Goal: Task Accomplishment & Management: Manage account settings

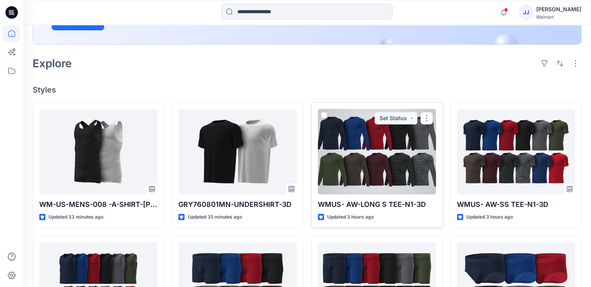
scroll to position [233, 0]
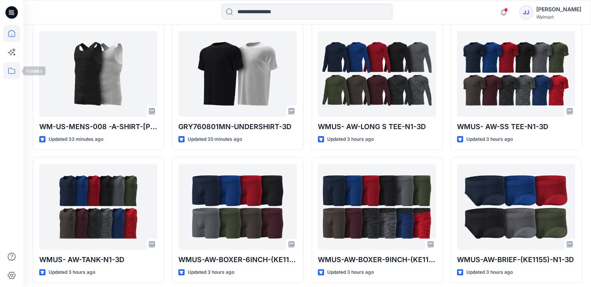
click at [11, 72] on icon at bounding box center [11, 70] width 17 height 17
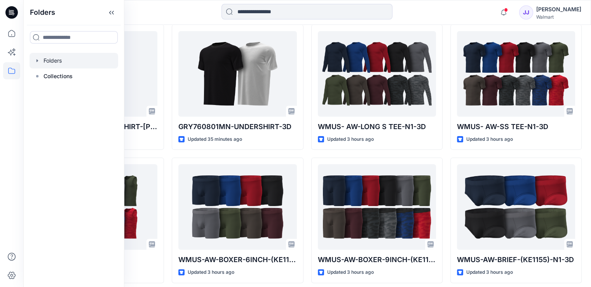
click at [58, 58] on div at bounding box center [74, 61] width 89 height 16
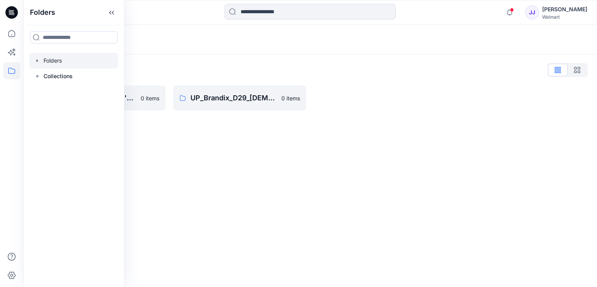
click at [217, 145] on div "Folders Folders List UP_Brandix_D23_Men's Basics 0 items UP_Brandix_D29_Ladies …" at bounding box center [310, 156] width 574 height 262
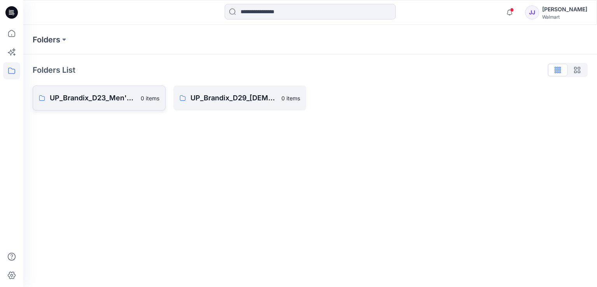
click at [145, 104] on link "UP_Brandix_D23_Men's Basics 0 items" at bounding box center [99, 98] width 133 height 25
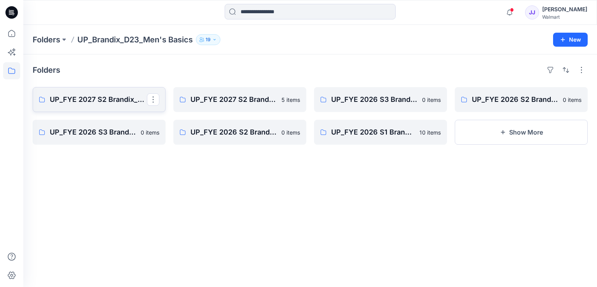
click at [126, 103] on p "UP_FYE 2027 S2 Brandix_D23_Men's Basics - ATHLETIC WORKS" at bounding box center [98, 99] width 97 height 11
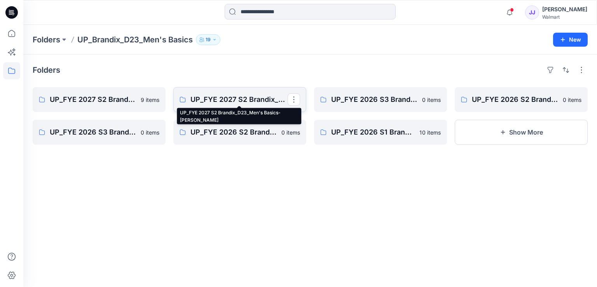
click at [245, 101] on p "UP_FYE 2027 S2 Brandix_D23_Men's Basics- [PERSON_NAME]" at bounding box center [239, 99] width 97 height 11
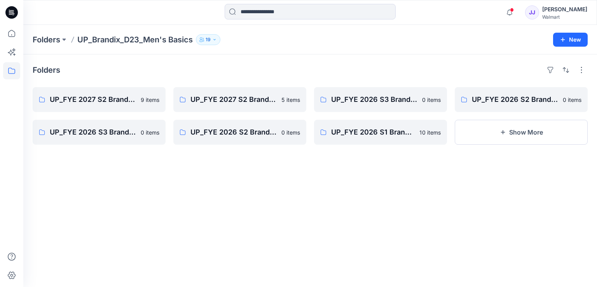
click at [12, 12] on icon at bounding box center [11, 12] width 12 height 12
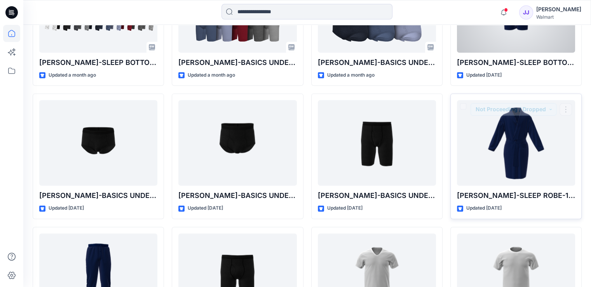
scroll to position [993, 0]
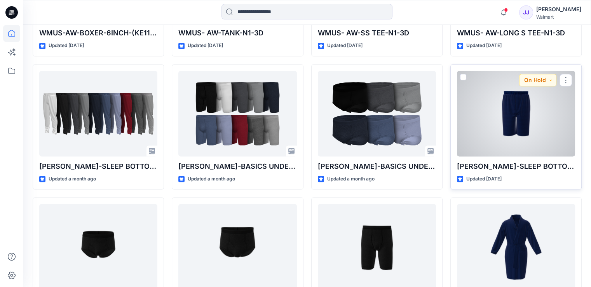
click at [501, 104] on div at bounding box center [516, 114] width 118 height 86
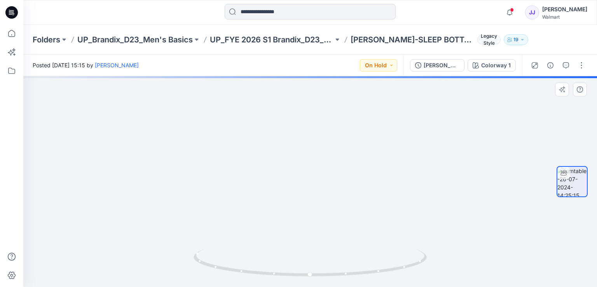
drag, startPoint x: 335, startPoint y: 119, endPoint x: 309, endPoint y: 180, distance: 66.9
click at [336, 238] on img at bounding box center [311, 118] width 702 height 338
click at [584, 63] on button "button" at bounding box center [582, 65] width 12 height 12
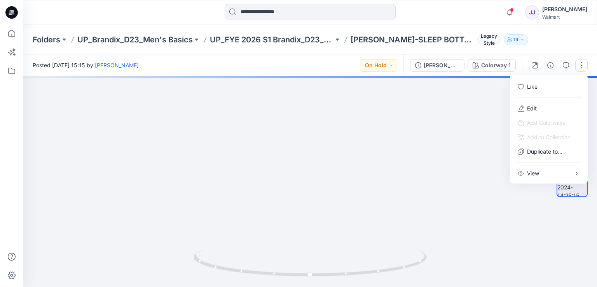
click at [486, 151] on img at bounding box center [313, 111] width 758 height 352
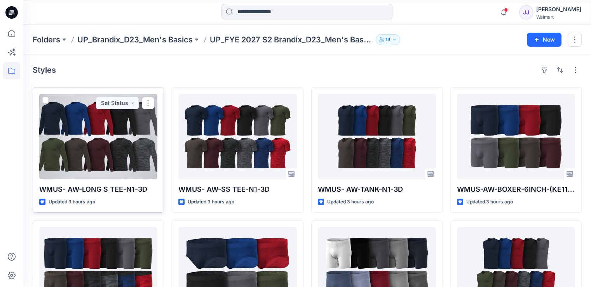
click at [114, 143] on div at bounding box center [98, 137] width 118 height 86
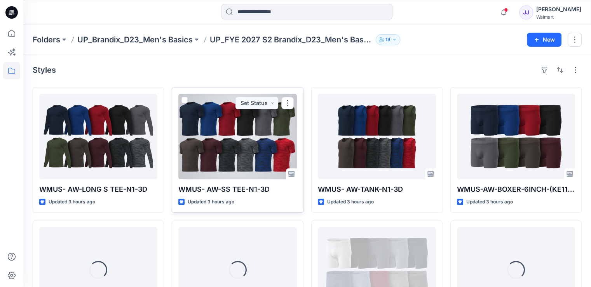
click at [240, 140] on div at bounding box center [237, 137] width 118 height 86
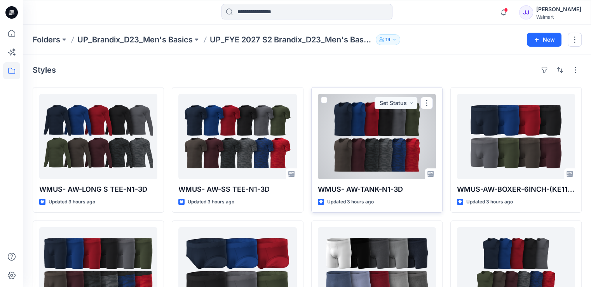
click at [357, 122] on div at bounding box center [377, 137] width 118 height 86
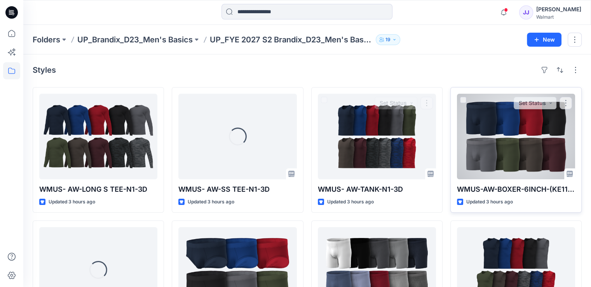
click at [507, 132] on div at bounding box center [516, 137] width 118 height 86
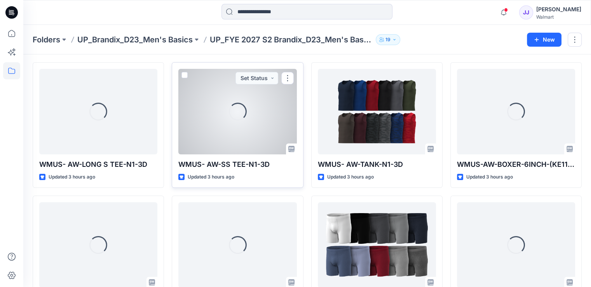
scroll to position [39, 0]
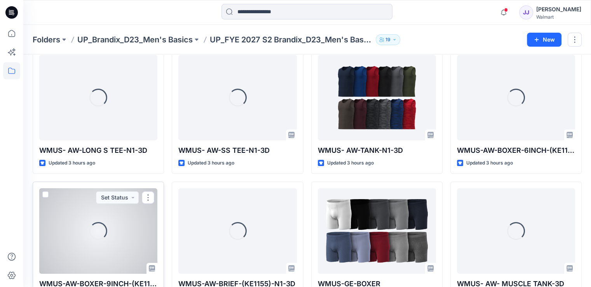
click at [107, 232] on div "Loading..." at bounding box center [98, 231] width 24 height 24
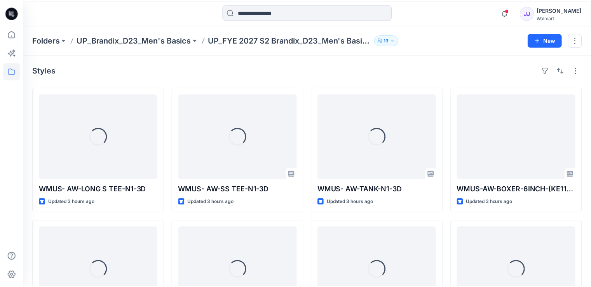
scroll to position [39, 0]
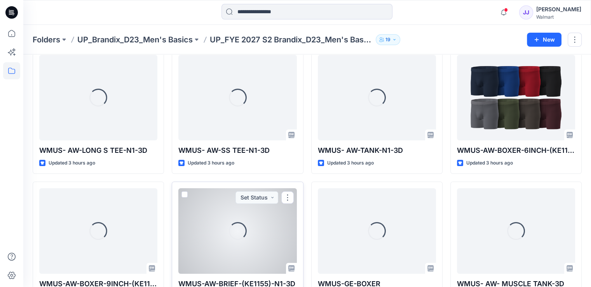
click at [204, 216] on div "Loading..." at bounding box center [237, 231] width 118 height 86
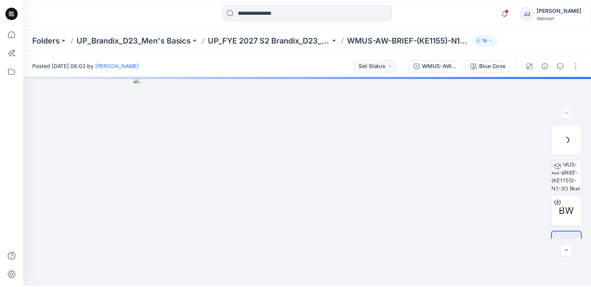
scroll to position [39, 0]
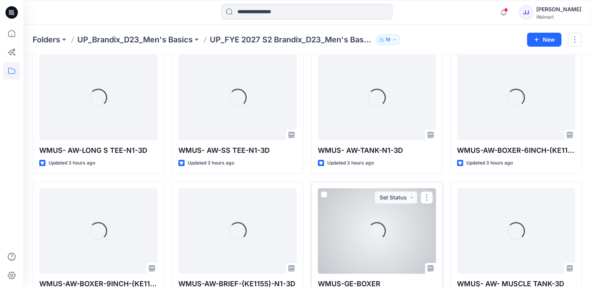
click at [345, 224] on div "Loading..." at bounding box center [377, 231] width 118 height 86
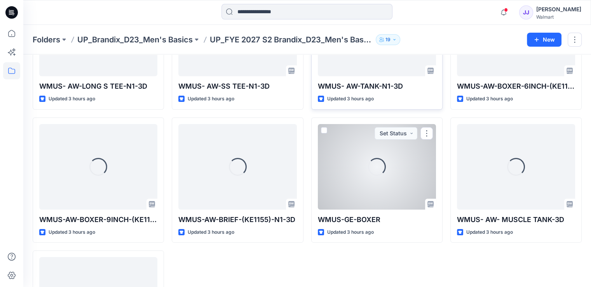
scroll to position [117, 0]
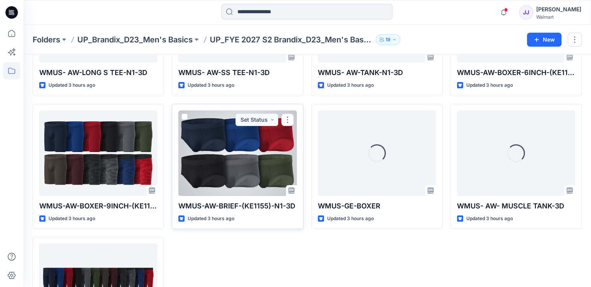
click at [233, 163] on div at bounding box center [237, 153] width 118 height 86
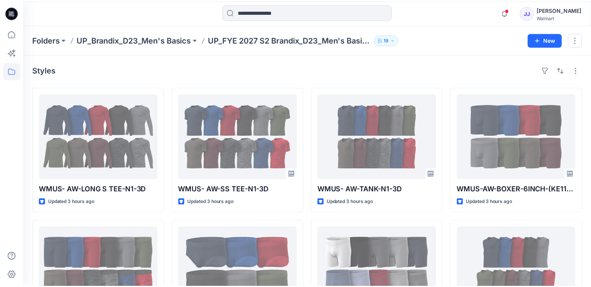
scroll to position [117, 0]
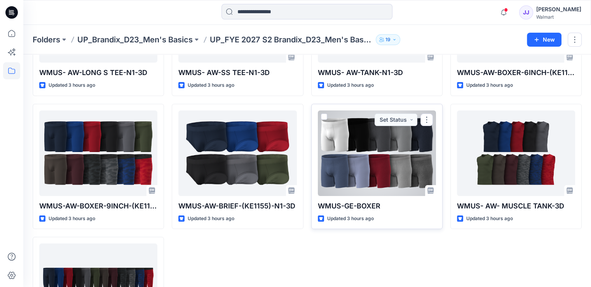
click at [362, 161] on div at bounding box center [377, 153] width 118 height 86
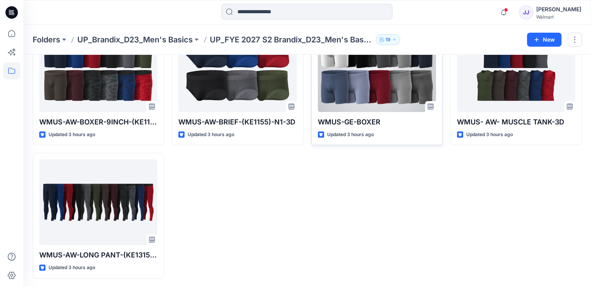
scroll to position [162, 0]
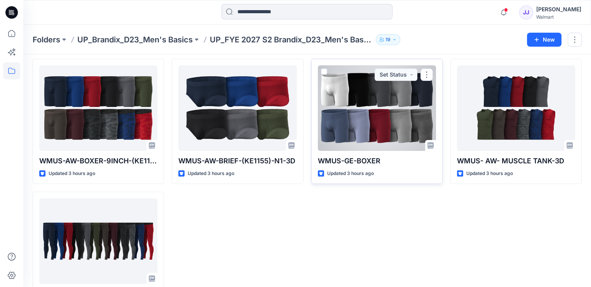
click at [324, 70] on span at bounding box center [324, 71] width 6 height 6
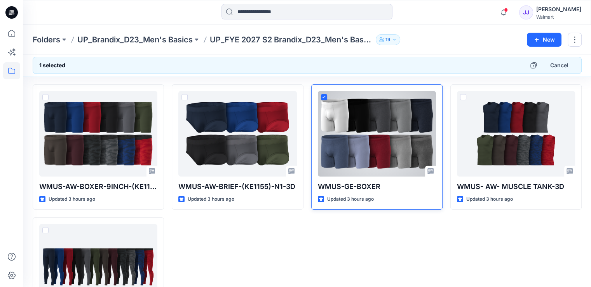
scroll to position [123, 0]
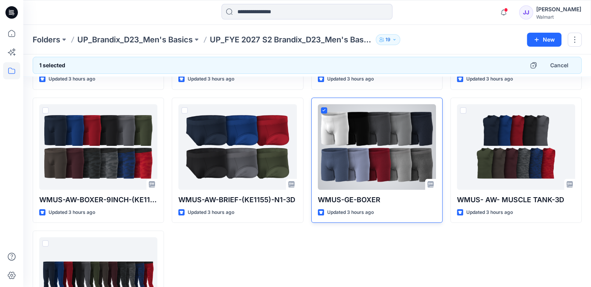
click at [399, 150] on div at bounding box center [377, 147] width 118 height 86
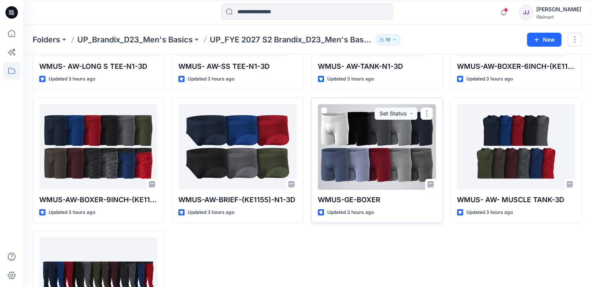
click at [399, 149] on div at bounding box center [377, 147] width 118 height 86
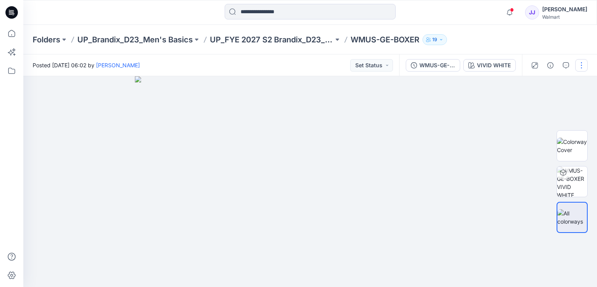
click at [579, 65] on button "button" at bounding box center [582, 65] width 12 height 12
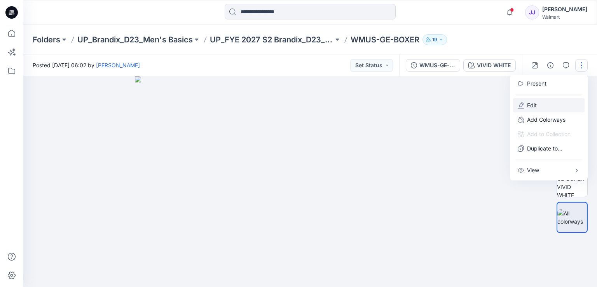
click at [541, 107] on button "Edit" at bounding box center [549, 105] width 72 height 14
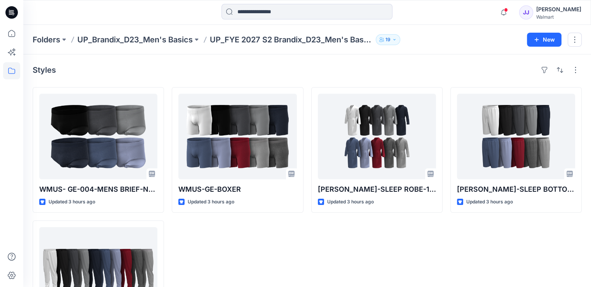
click at [195, 287] on div "WMUS-GE-BOXER Updated 3 hours ago" at bounding box center [237, 216] width 131 height 259
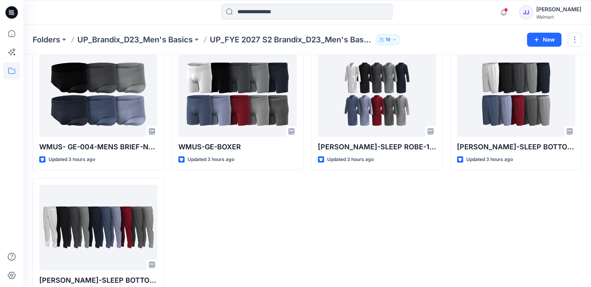
scroll to position [29, 0]
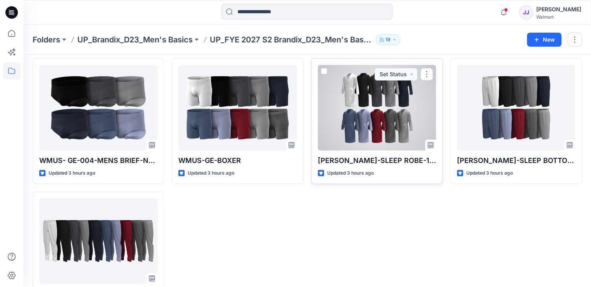
click at [324, 69] on span at bounding box center [324, 71] width 6 height 6
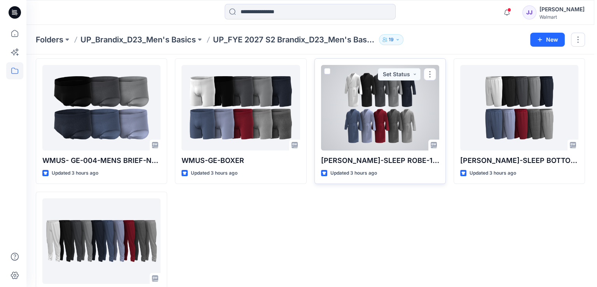
scroll to position [0, 0]
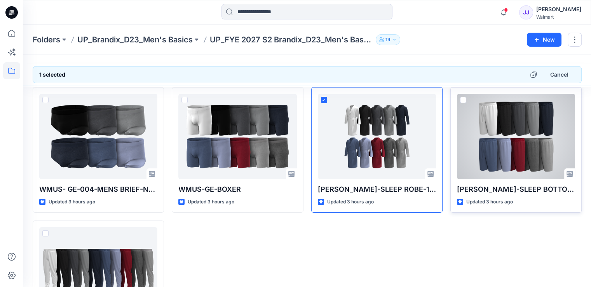
click at [464, 98] on span at bounding box center [463, 100] width 6 height 6
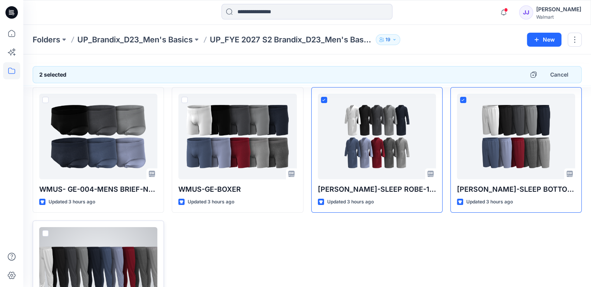
click at [45, 234] on span at bounding box center [45, 233] width 6 height 6
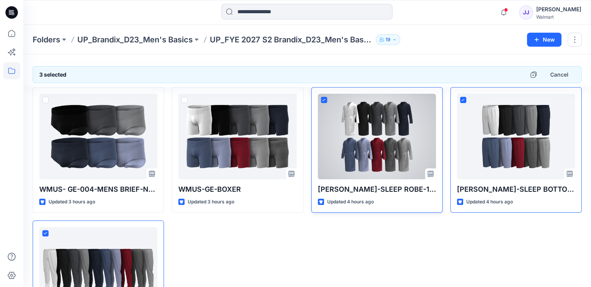
click at [325, 98] on span at bounding box center [324, 100] width 6 height 6
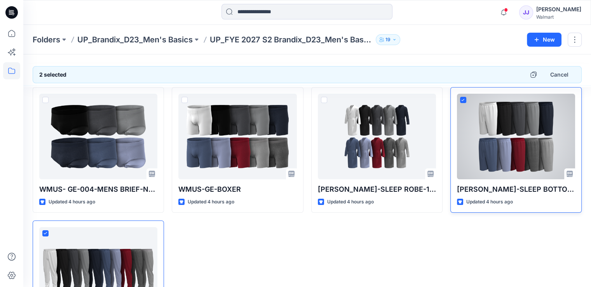
click at [467, 96] on div at bounding box center [516, 137] width 118 height 86
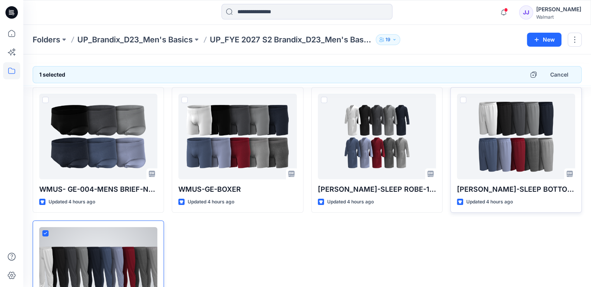
click at [49, 227] on div at bounding box center [98, 270] width 118 height 86
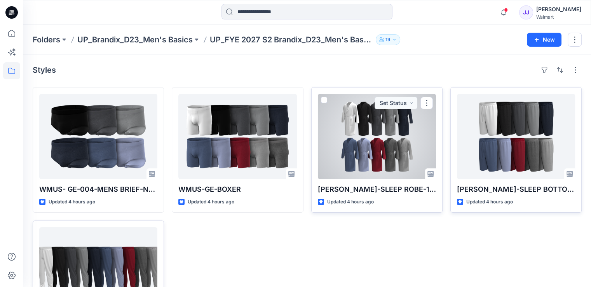
click at [382, 139] on div at bounding box center [377, 137] width 118 height 86
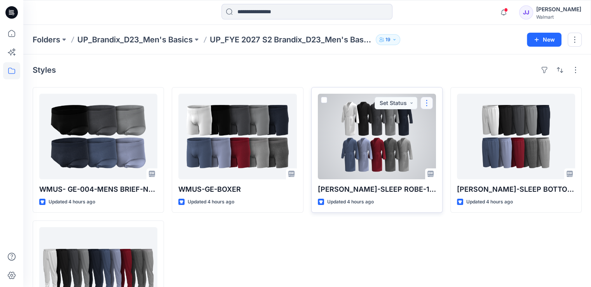
click at [428, 100] on button "button" at bounding box center [427, 103] width 12 height 12
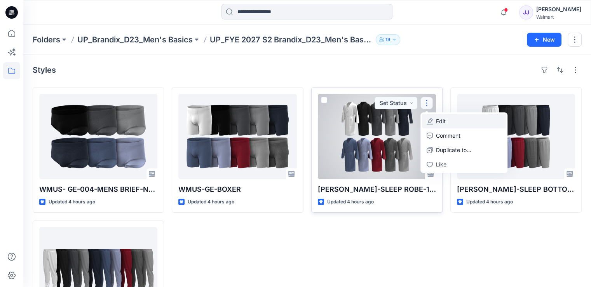
click at [447, 119] on button "Edit" at bounding box center [464, 121] width 84 height 14
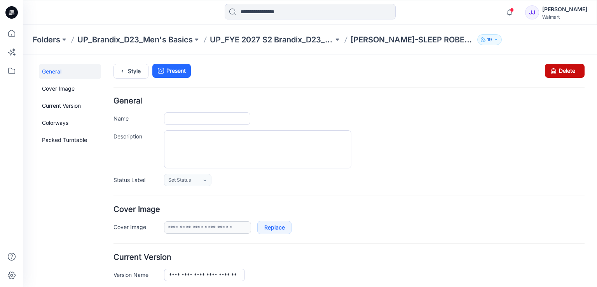
click at [558, 73] on link "Delete" at bounding box center [565, 71] width 40 height 14
type input "**********"
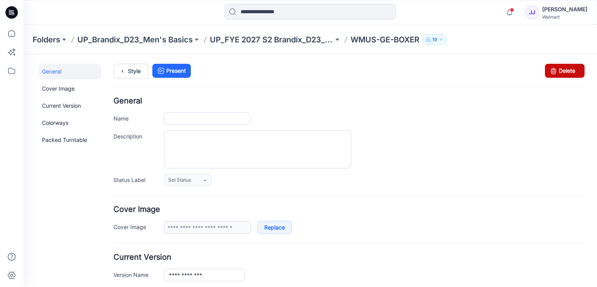
type input "**********"
drag, startPoint x: 558, startPoint y: 70, endPoint x: 355, endPoint y: 91, distance: 204.4
click at [558, 70] on link "Delete" at bounding box center [565, 71] width 40 height 14
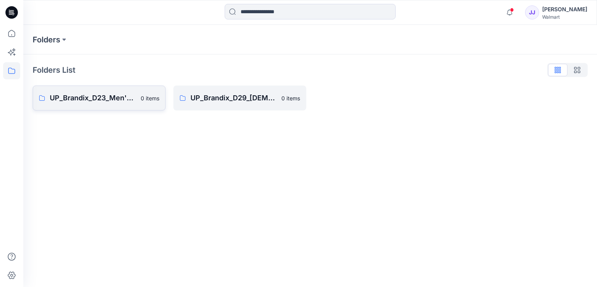
click at [103, 99] on p "UP_Brandix_D23_Men's Basics" at bounding box center [93, 98] width 86 height 11
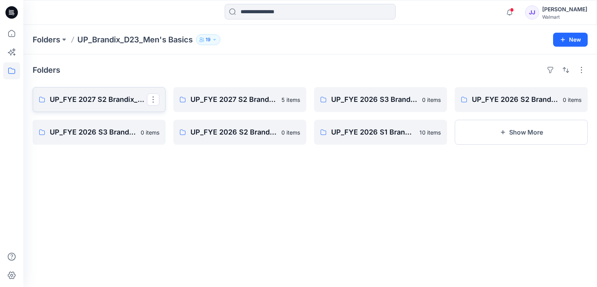
click at [103, 98] on p "UP_FYE 2027 S2 Brandix_D23_Men's Basics - ATHLETIC WORKS" at bounding box center [98, 99] width 97 height 11
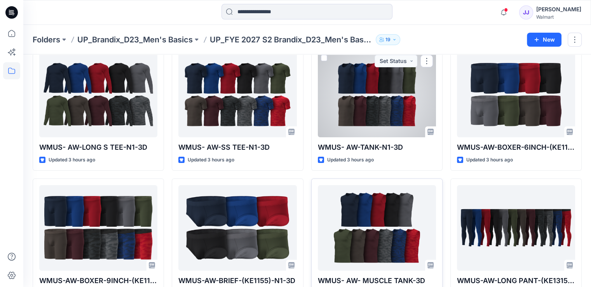
scroll to position [68, 0]
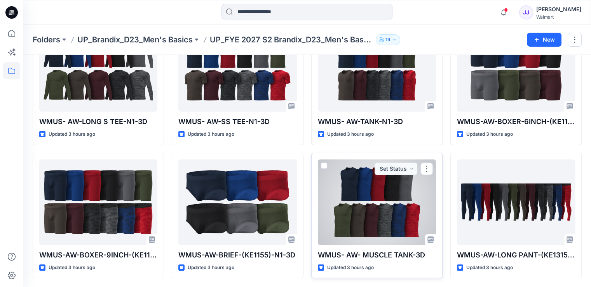
click at [367, 186] on div at bounding box center [377, 202] width 118 height 86
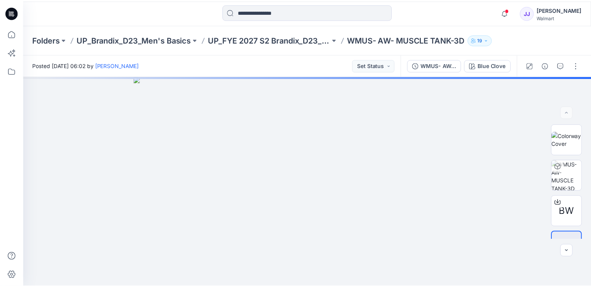
scroll to position [68, 0]
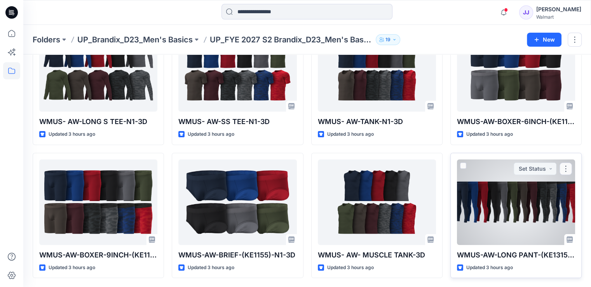
click at [472, 220] on div at bounding box center [516, 202] width 118 height 86
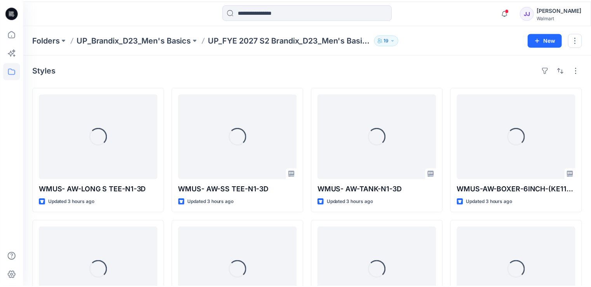
scroll to position [68, 0]
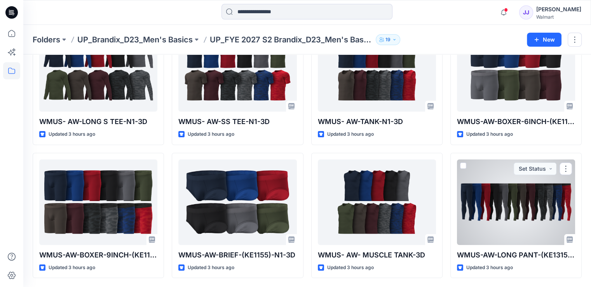
click at [496, 199] on div at bounding box center [516, 202] width 118 height 86
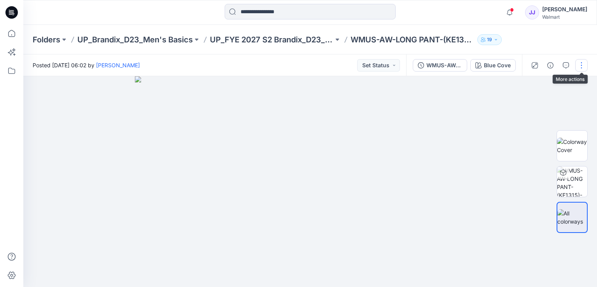
click at [581, 64] on button "button" at bounding box center [582, 65] width 12 height 12
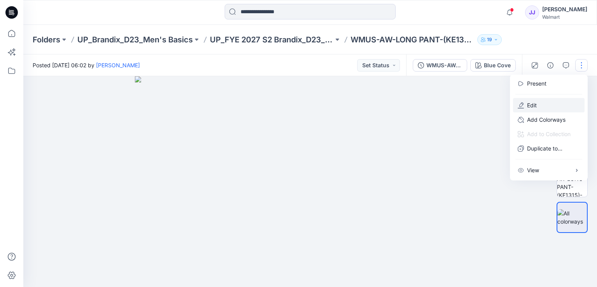
click at [542, 104] on button "Edit" at bounding box center [549, 105] width 72 height 14
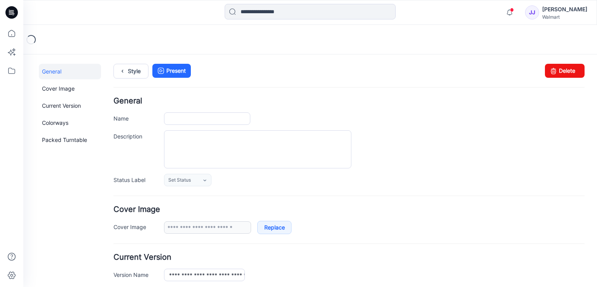
type input "**********"
type input "*********"
type input "**********"
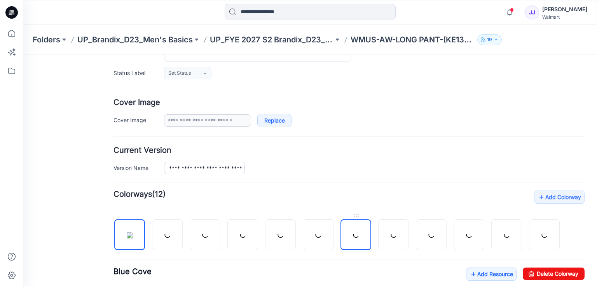
scroll to position [156, 0]
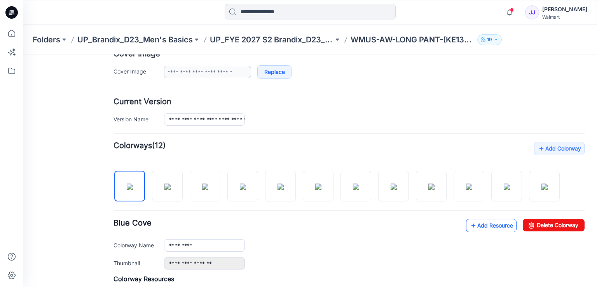
click at [476, 225] on link "Add Resource" at bounding box center [491, 225] width 51 height 13
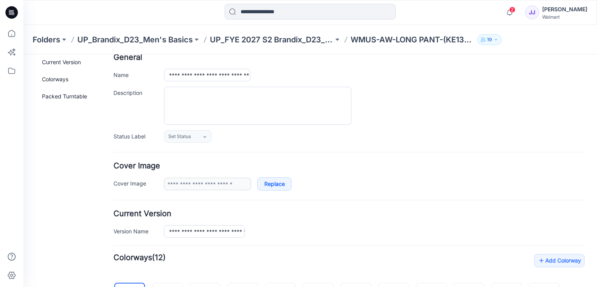
scroll to position [0, 0]
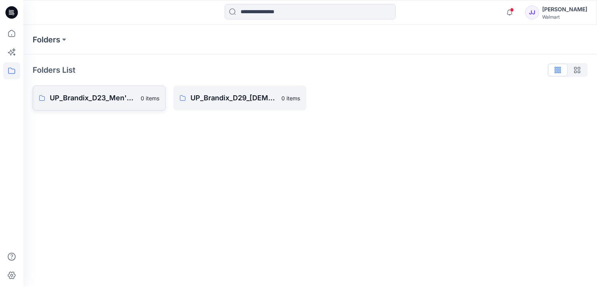
click at [112, 99] on p "UP_Brandix_D23_Men's Basics" at bounding box center [93, 98] width 86 height 11
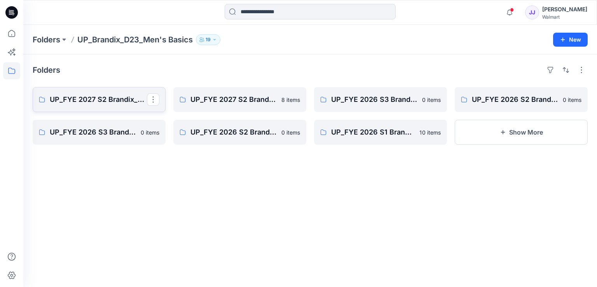
click at [94, 99] on p "UP_FYE 2027 S2 Brandix_D23_Men's Basics- [PERSON_NAME]" at bounding box center [98, 99] width 97 height 11
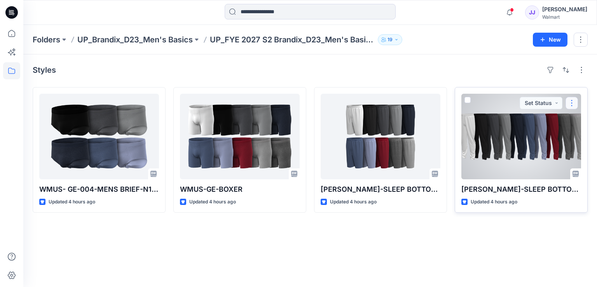
click at [576, 101] on button "button" at bounding box center [572, 103] width 12 height 12
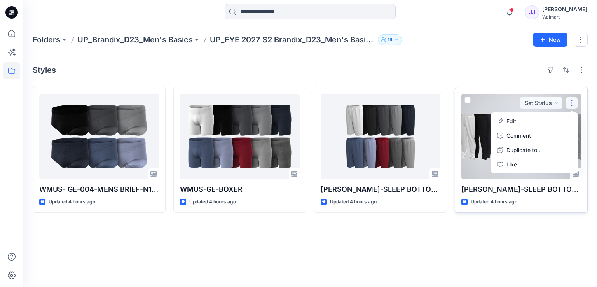
click at [537, 121] on button "Edit" at bounding box center [535, 121] width 84 height 14
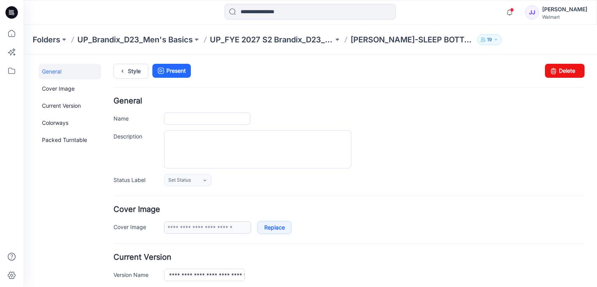
type input "**********"
drag, startPoint x: 546, startPoint y: 75, endPoint x: 355, endPoint y: 104, distance: 192.6
click at [548, 75] on icon at bounding box center [553, 71] width 11 height 14
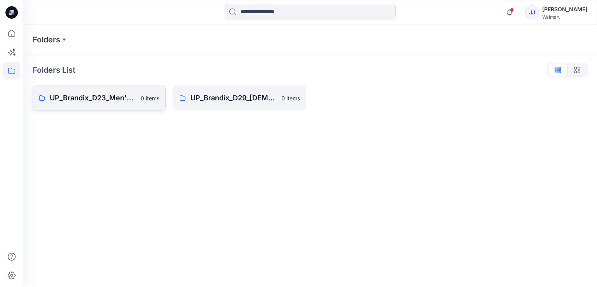
click at [126, 90] on link "UP_Brandix_D23_Men's Basics 0 items" at bounding box center [99, 98] width 133 height 25
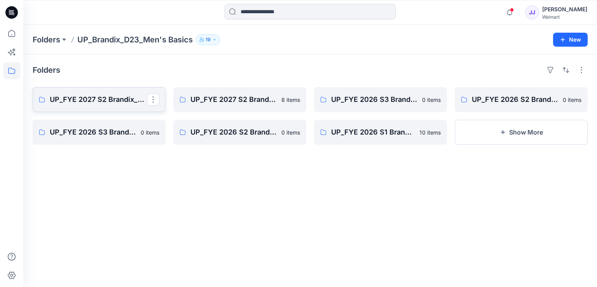
click at [119, 103] on p "UP_FYE 2027 S2 Brandix_D23_Men's Basics- [PERSON_NAME]" at bounding box center [98, 99] width 97 height 11
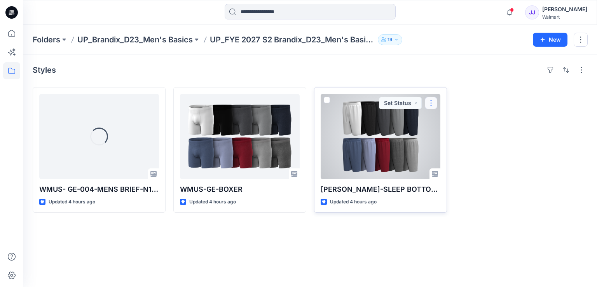
click at [434, 101] on button "button" at bounding box center [431, 103] width 12 height 12
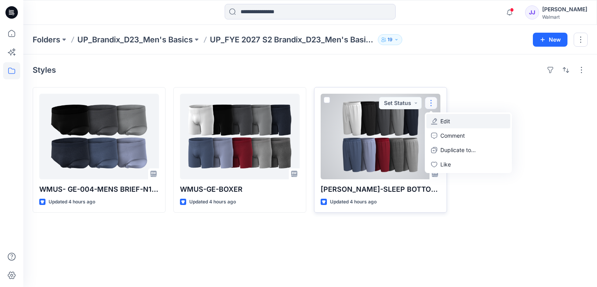
click at [456, 122] on button "Edit" at bounding box center [469, 121] width 84 height 14
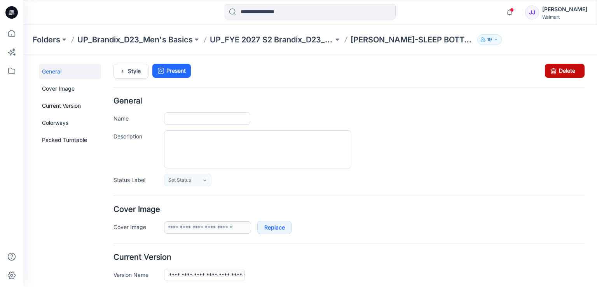
type input "**********"
drag, startPoint x: 555, startPoint y: 67, endPoint x: 352, endPoint y: 102, distance: 206.4
click at [555, 67] on link "Delete" at bounding box center [565, 71] width 40 height 14
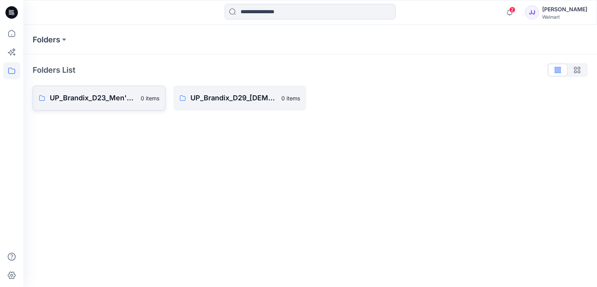
click at [109, 106] on link "UP_Brandix_D23_Men's Basics 0 items" at bounding box center [99, 98] width 133 height 25
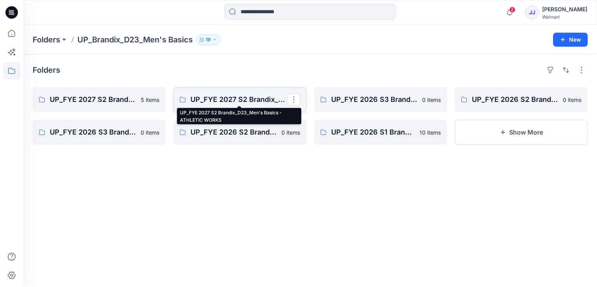
click at [245, 101] on p "UP_FYE 2027 S2 Brandix_D23_Men's Basics - ATHLETIC WORKS" at bounding box center [239, 99] width 97 height 11
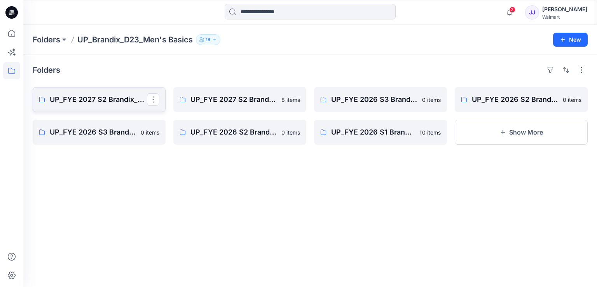
click at [117, 103] on p "UP_FYE 2027 S2 Brandix_D23_Men's Basics- [PERSON_NAME]" at bounding box center [98, 99] width 97 height 11
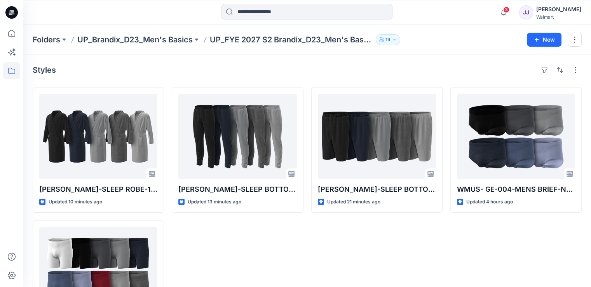
click at [16, 14] on icon at bounding box center [11, 12] width 12 height 12
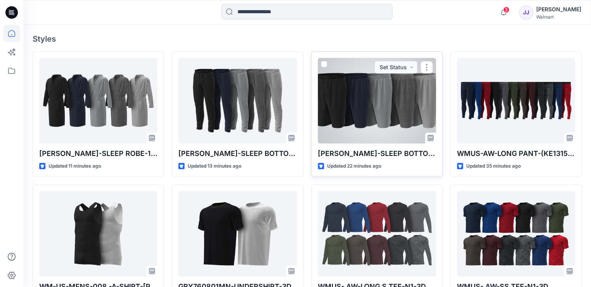
scroll to position [320, 0]
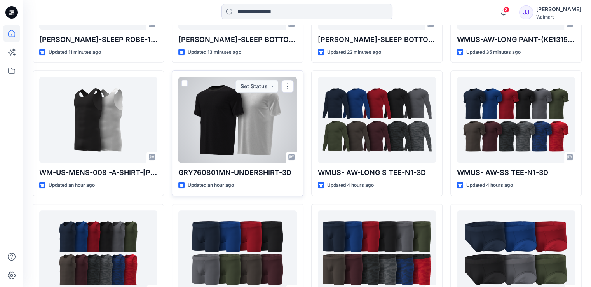
click at [257, 120] on div at bounding box center [237, 120] width 118 height 86
